Goal: Task Accomplishment & Management: Complete application form

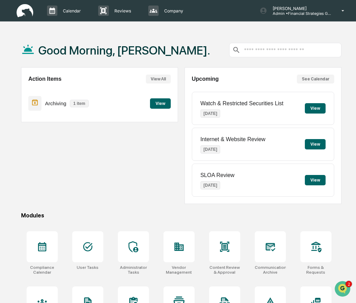
click at [160, 105] on button "View" at bounding box center [160, 103] width 21 height 10
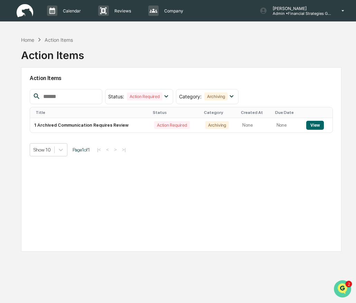
click at [343, 290] on icon "Open customer support" at bounding box center [342, 297] width 17 height 17
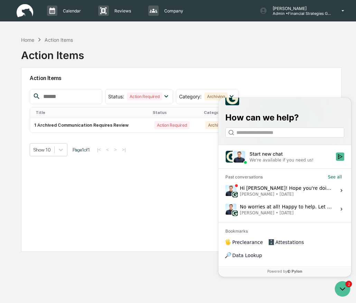
click at [264, 295] on div "Home Action Items Action Items Action Items Status : Action Required Select/Des…" at bounding box center [181, 184] width 341 height 303
click at [155, 248] on div "Action Items Status : Action Required Select/Deselect All Action Required Resol…" at bounding box center [181, 159] width 320 height 184
click at [341, 291] on icon "Open customer support" at bounding box center [342, 288] width 17 height 17
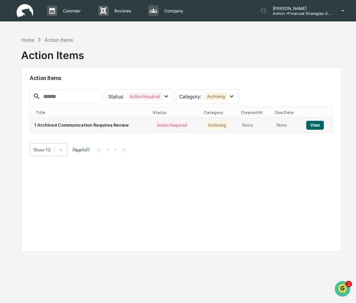
click at [311, 127] on button "View" at bounding box center [315, 125] width 18 height 9
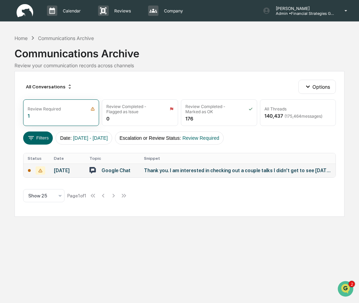
click at [203, 173] on div "Thank you. I am interested in checking out a couple talks I didn't get to see […" at bounding box center [237, 171] width 187 height 6
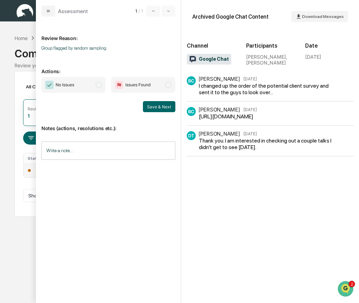
click at [100, 84] on span "modal" at bounding box center [99, 85] width 6 height 6
click at [158, 108] on button "Save & Next" at bounding box center [159, 106] width 32 height 11
